Goal: Use online tool/utility: Utilize a website feature to perform a specific function

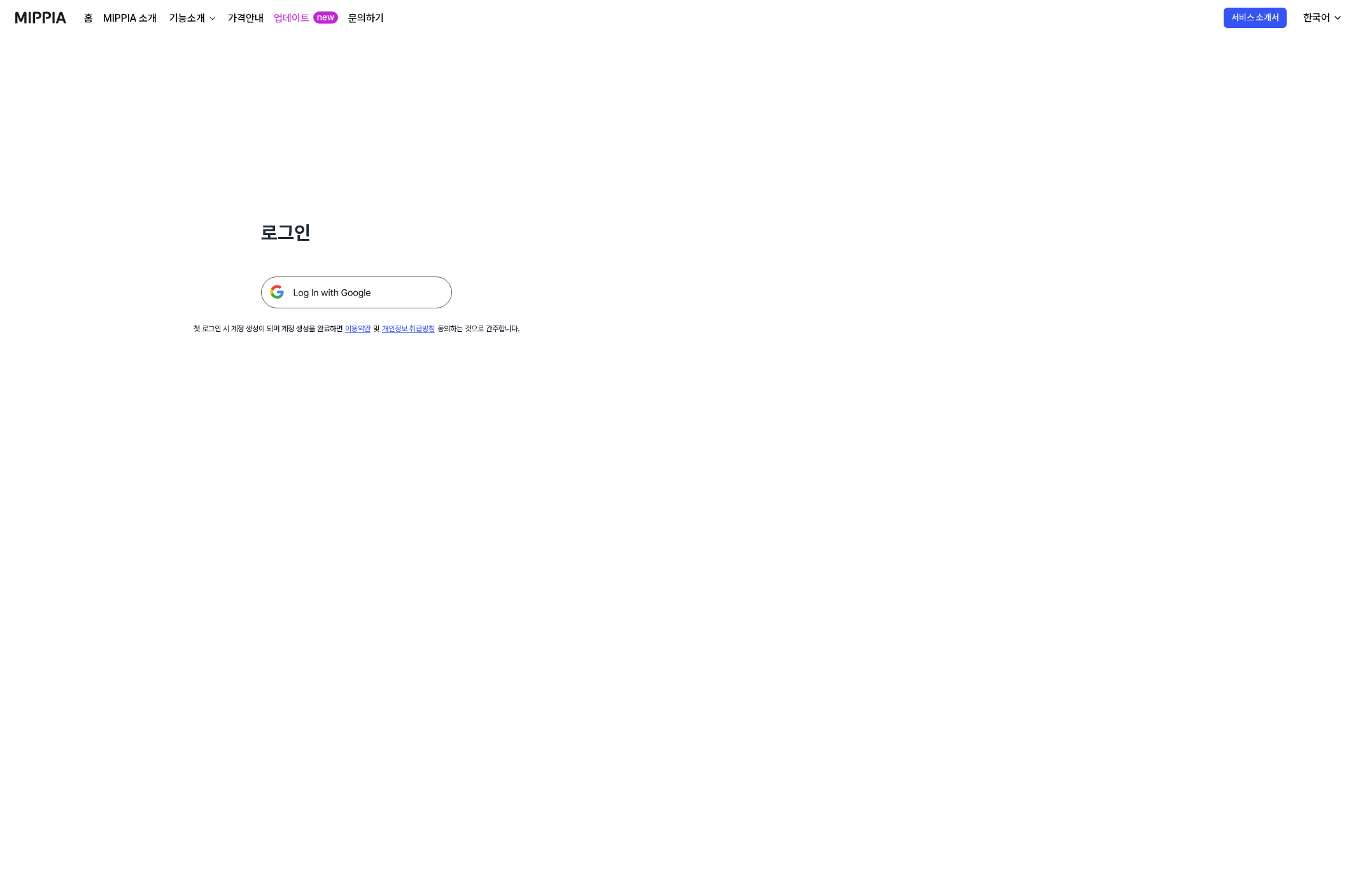
click at [331, 281] on img at bounding box center [356, 292] width 191 height 32
click at [384, 273] on div at bounding box center [356, 277] width 191 height 63
click at [390, 289] on img at bounding box center [356, 292] width 191 height 32
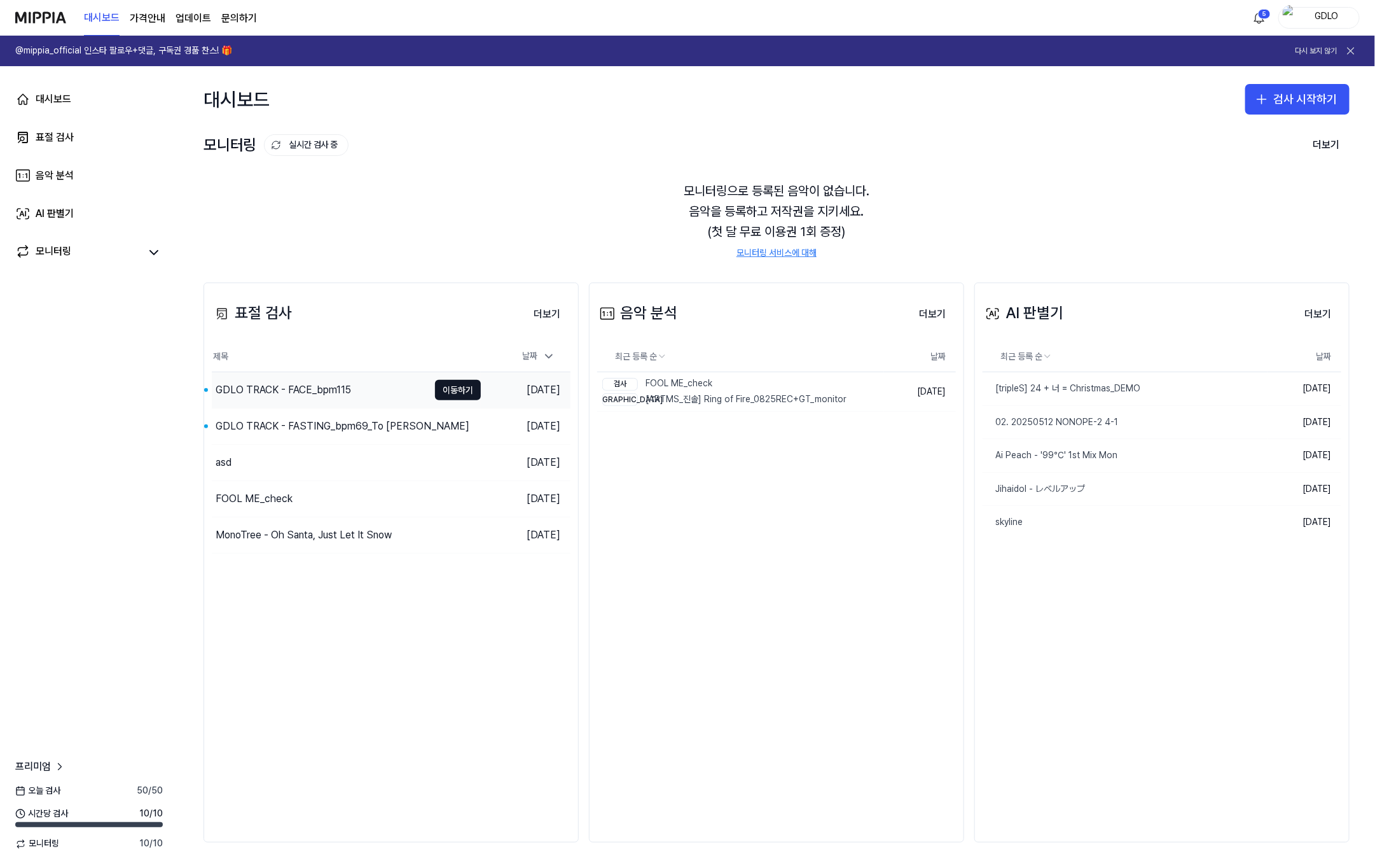
click at [328, 392] on div "GDLO TRACK - FACE_bpm115" at bounding box center [283, 390] width 136 height 16
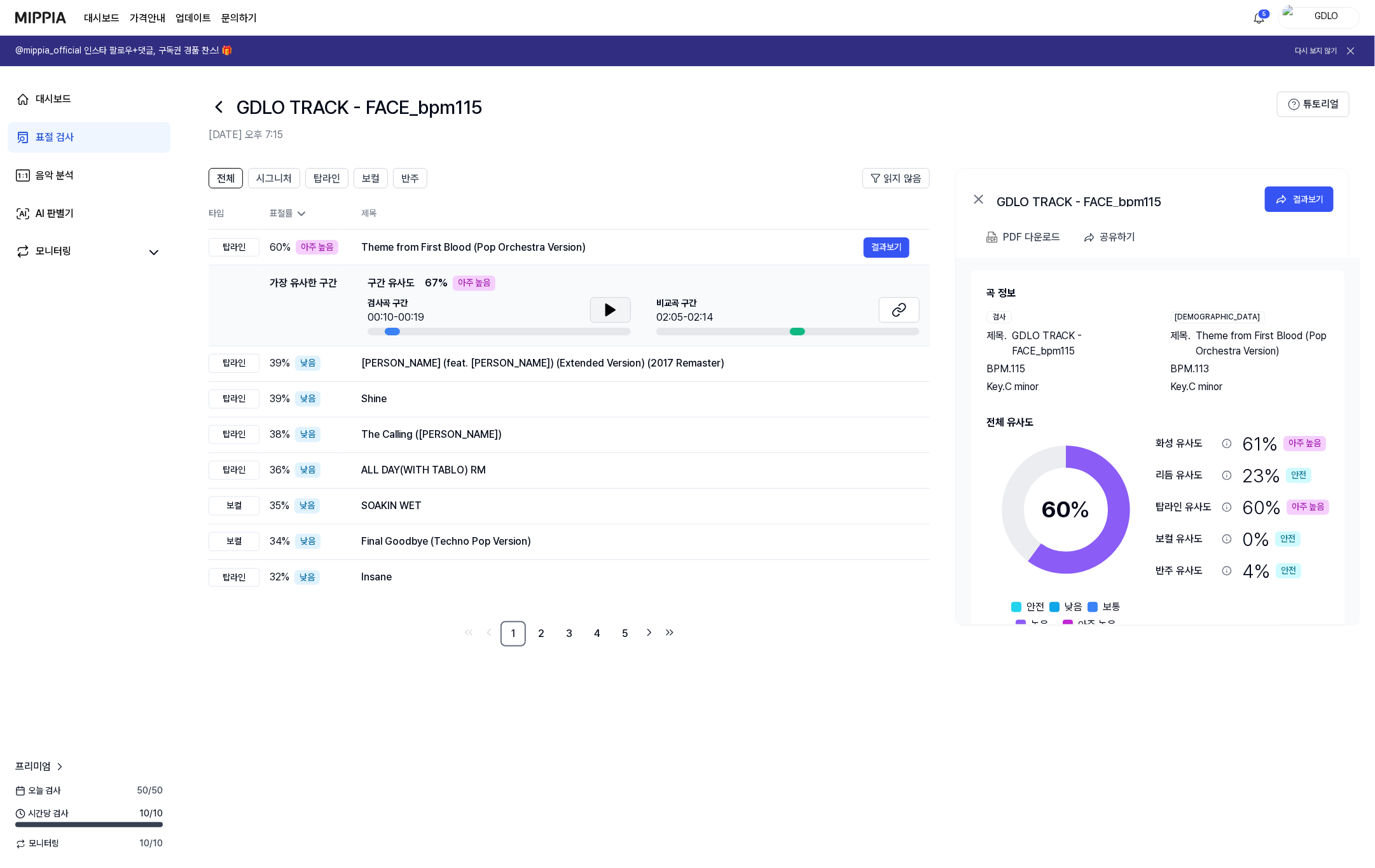
click at [609, 308] on icon at bounding box center [610, 310] width 9 height 12
click at [897, 310] on icon at bounding box center [899, 310] width 16 height 16
click at [607, 302] on button at bounding box center [611, 310] width 41 height 25
